Goal: Transaction & Acquisition: Purchase product/service

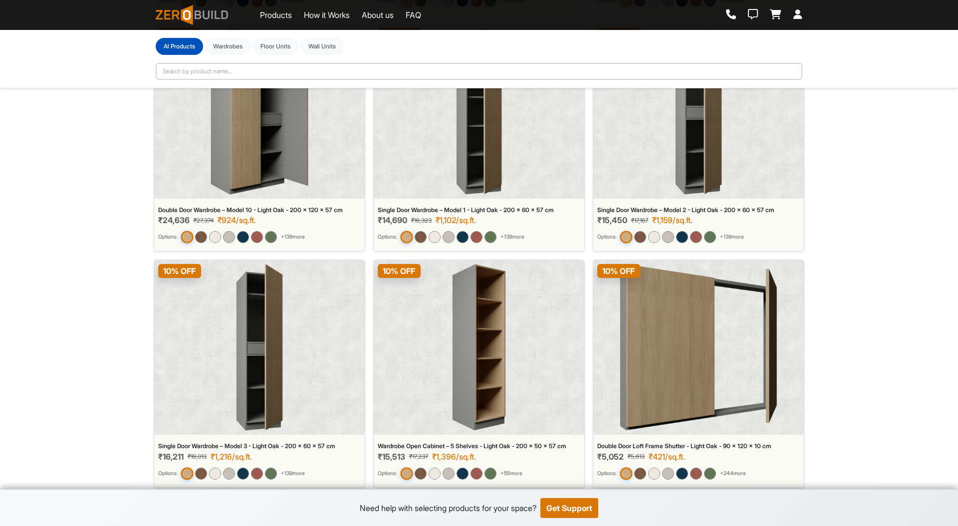
scroll to position [1118, 0]
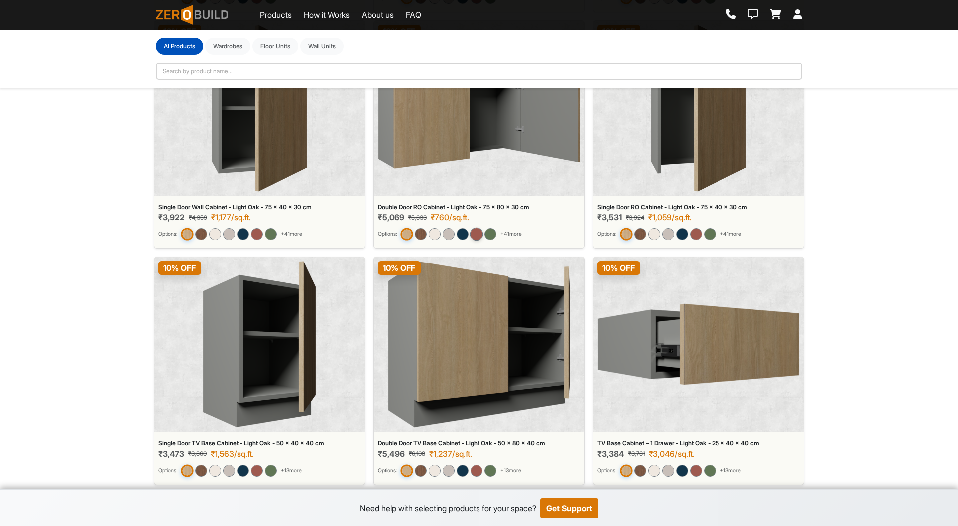
click at [480, 235] on img at bounding box center [476, 233] width 13 height 13
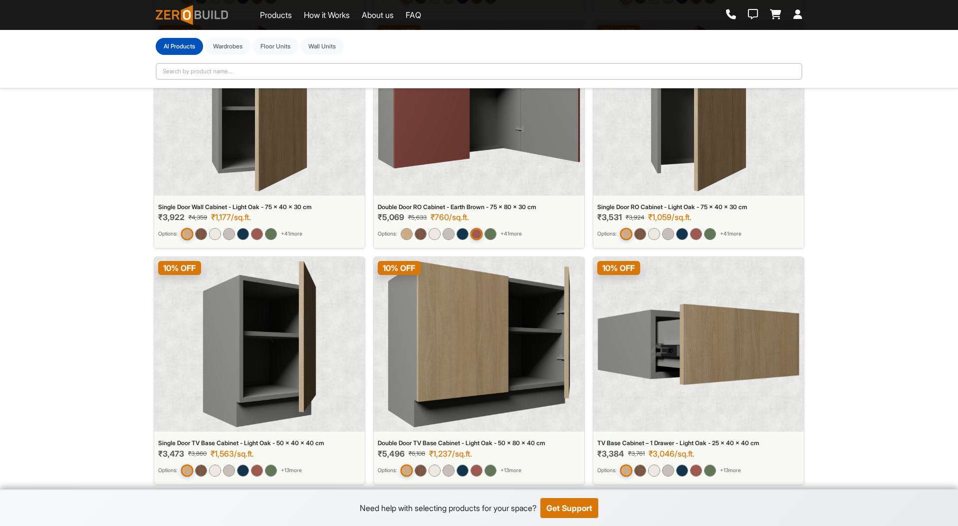
scroll to position [2631, 0]
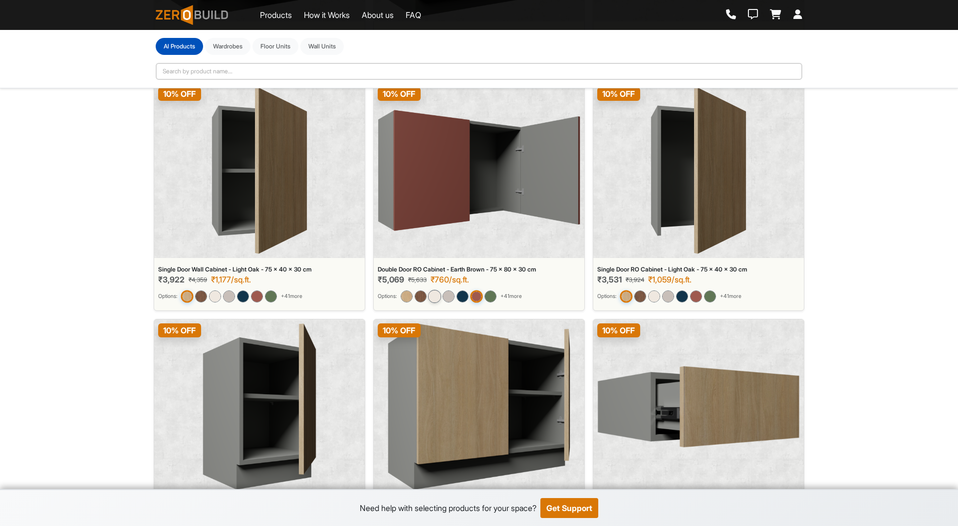
click at [438, 296] on img at bounding box center [434, 296] width 13 height 13
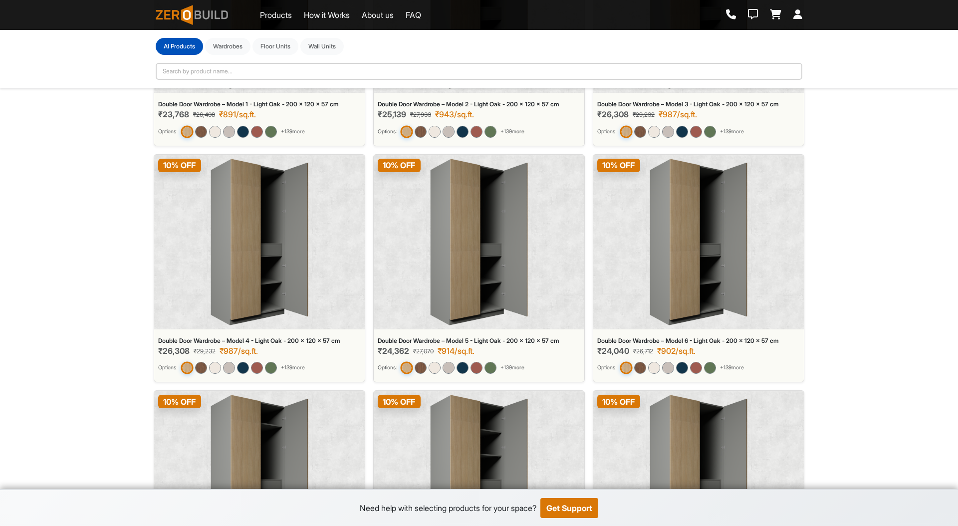
scroll to position [0, 0]
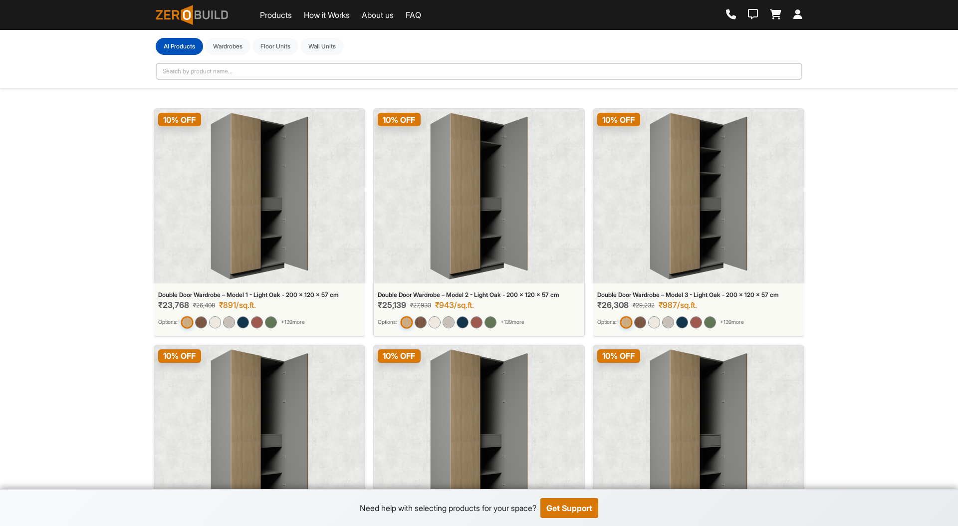
click at [475, 198] on img at bounding box center [479, 196] width 98 height 167
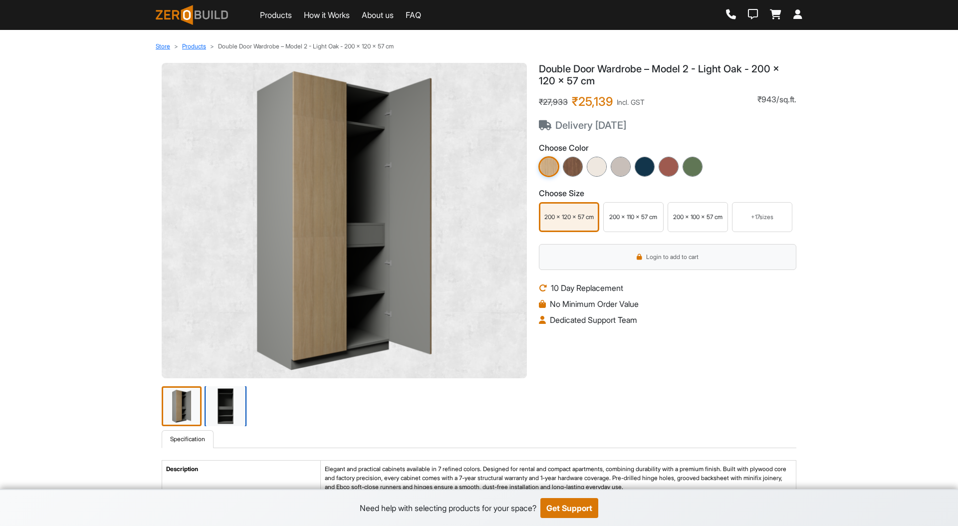
click at [229, 411] on img at bounding box center [225, 406] width 42 height 42
